Goal: Task Accomplishment & Management: Use online tool/utility

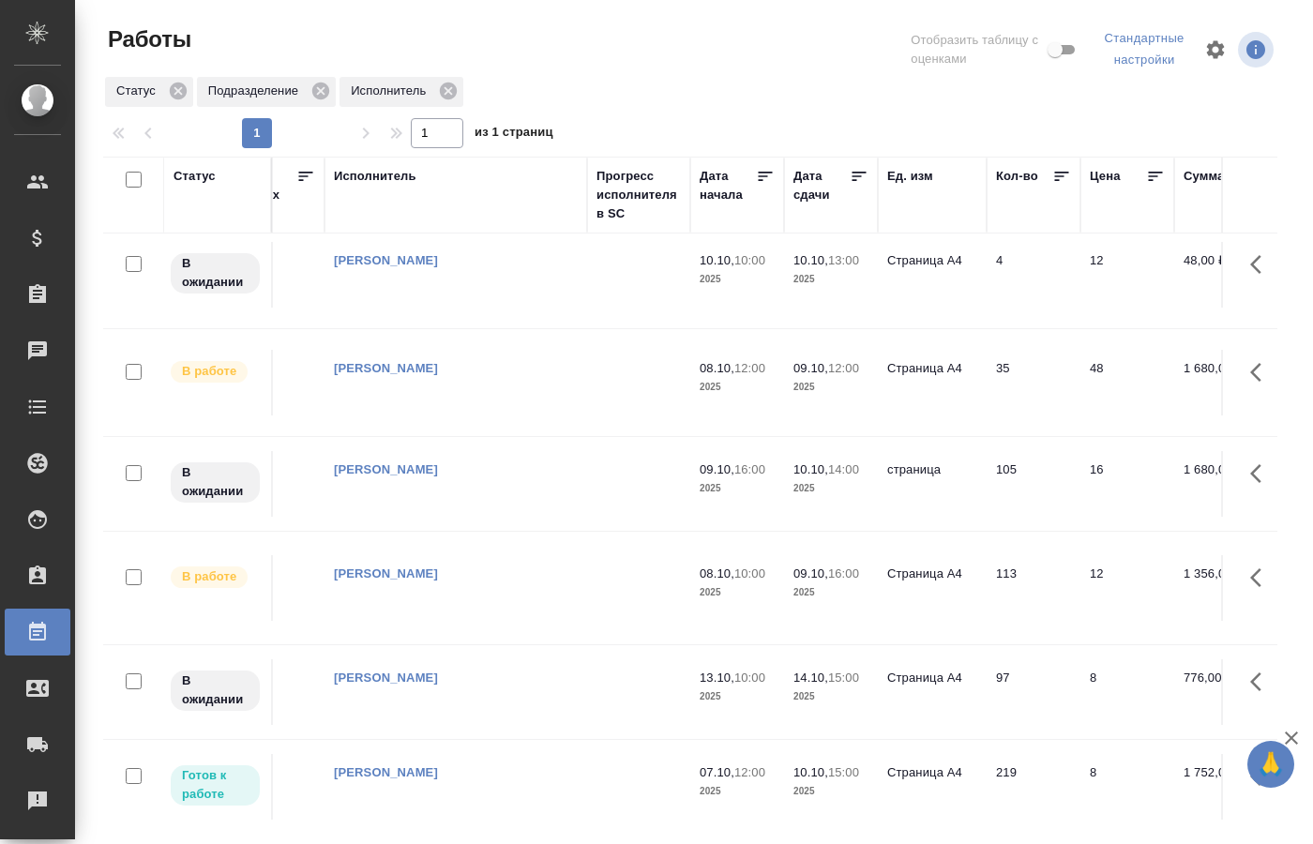
scroll to position [0, 1195]
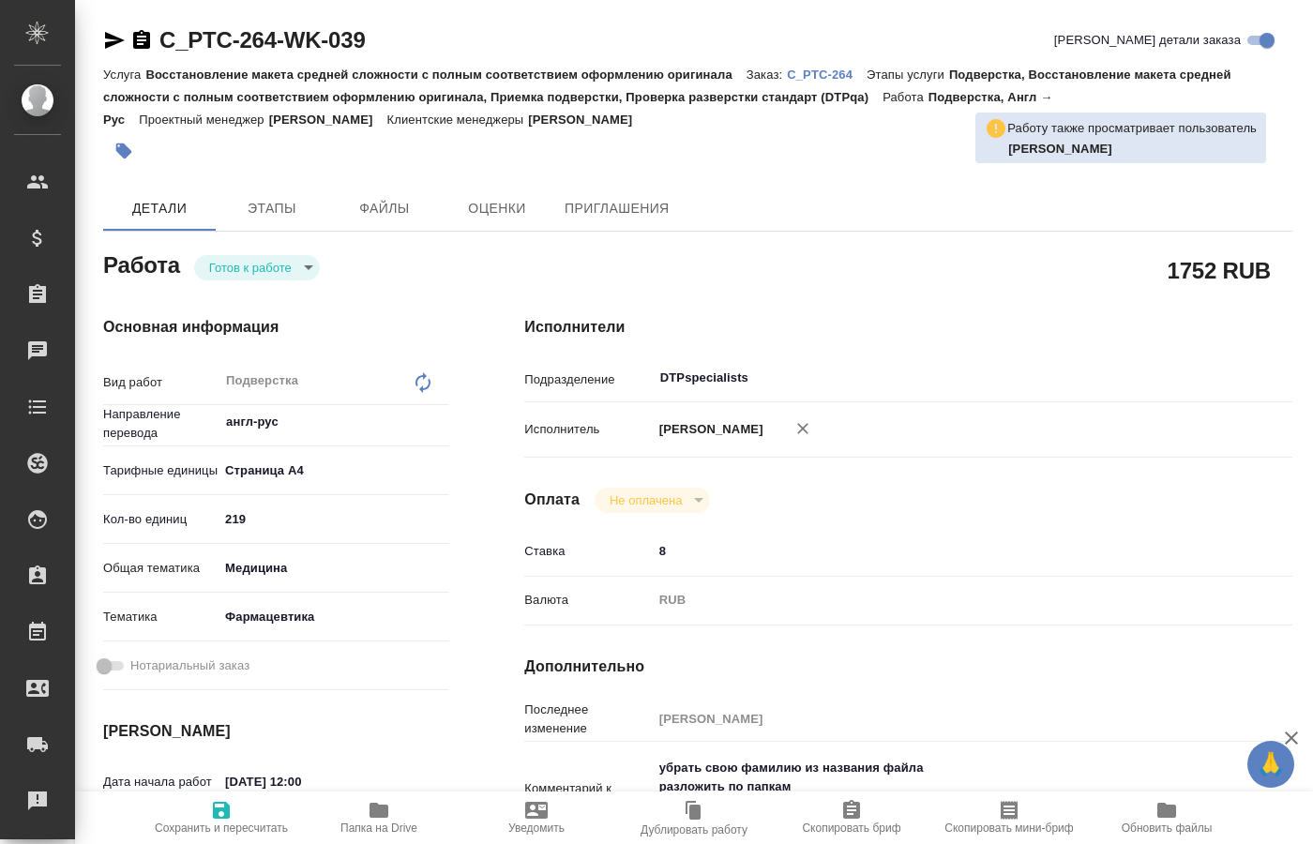
type textarea "x"
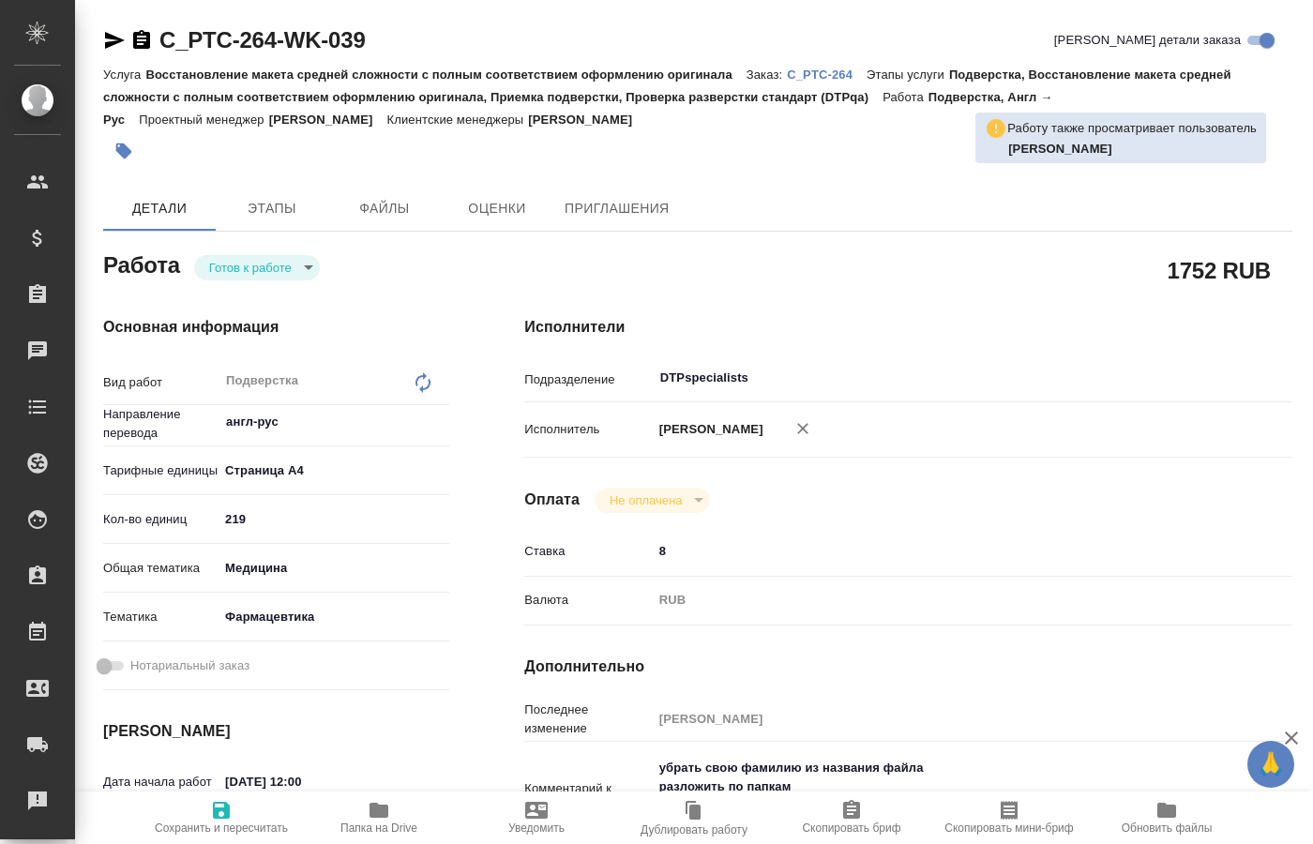
type textarea "x"
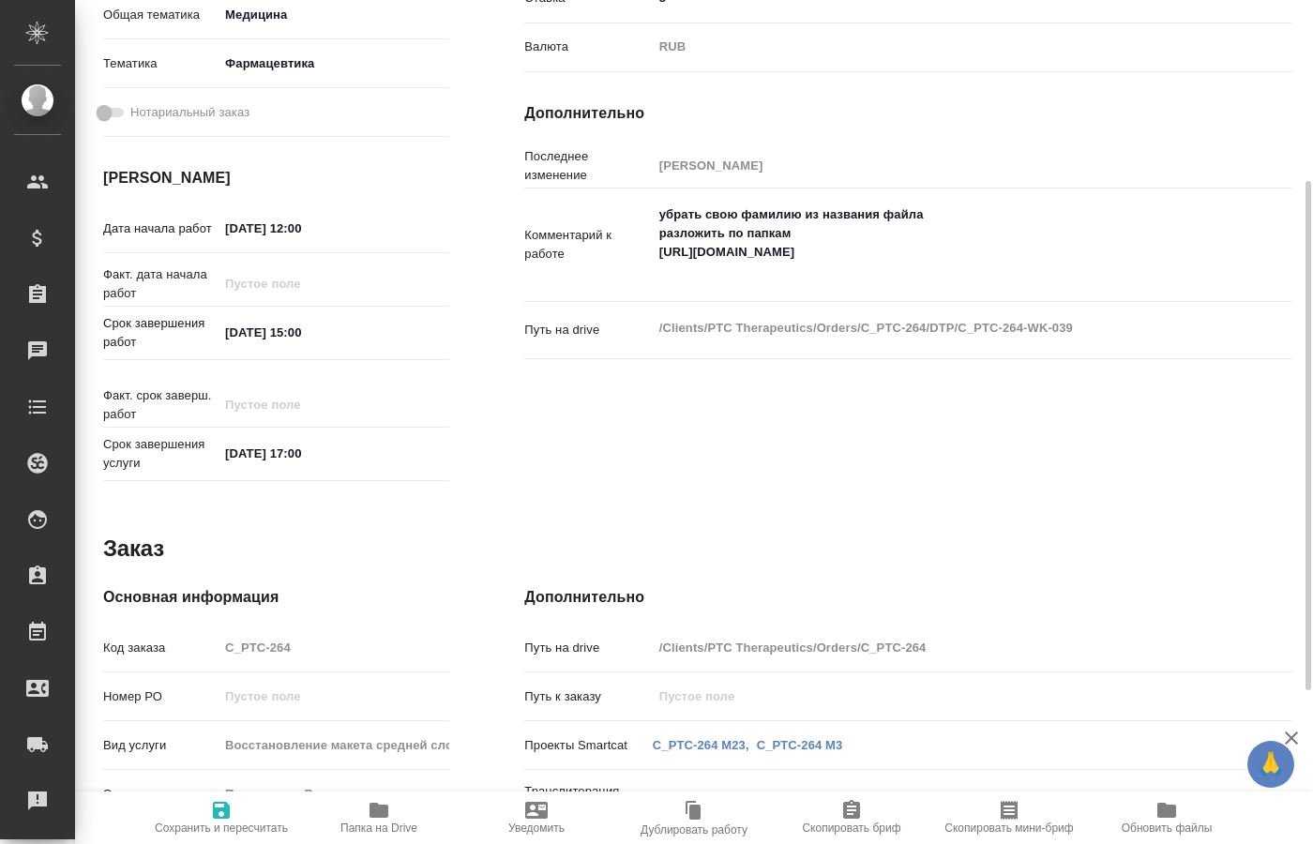
scroll to position [75, 0]
